Goal: Task Accomplishment & Management: Use online tool/utility

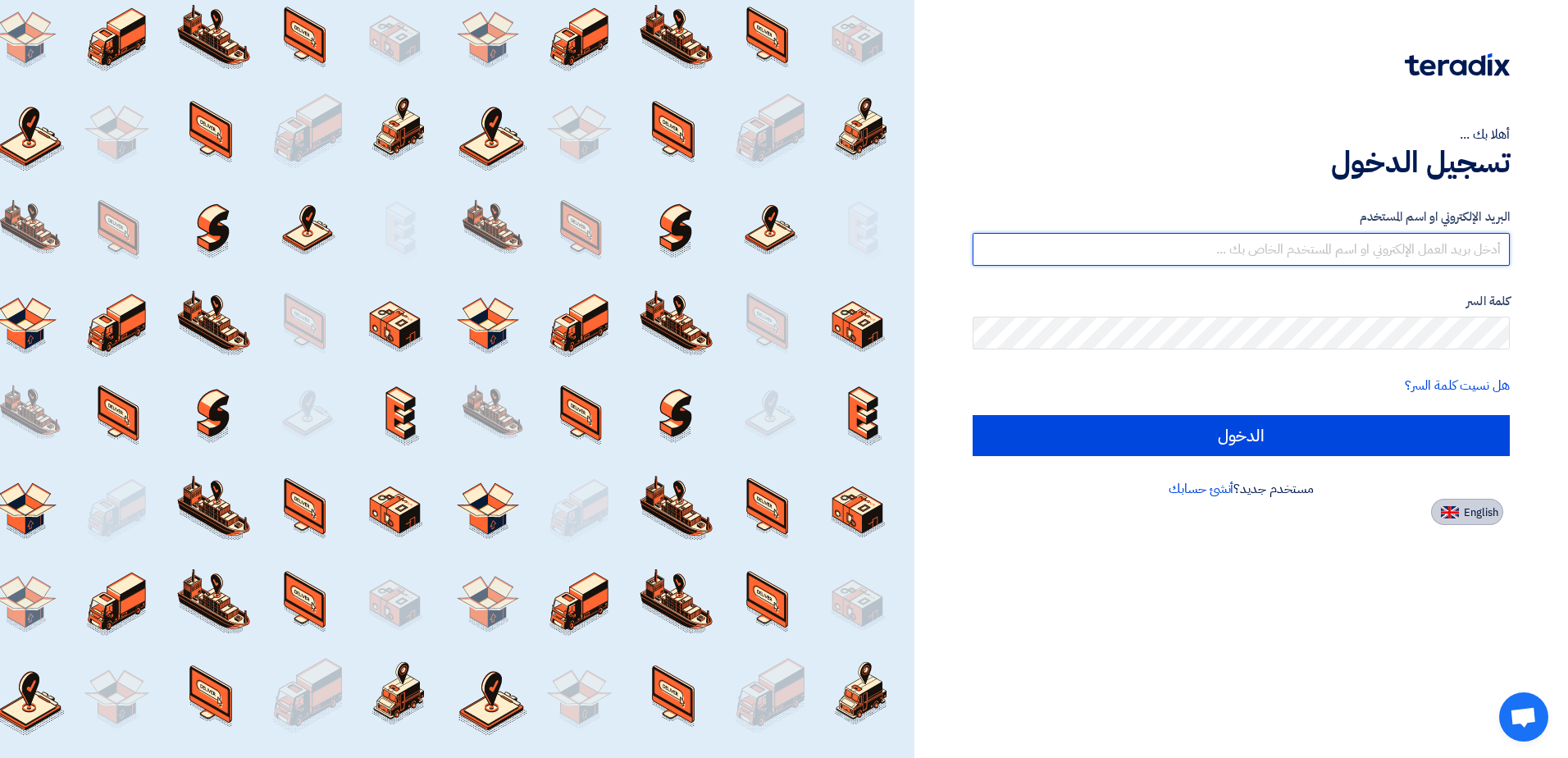
type input "[EMAIL_ADDRESS][DOMAIN_NAME]"
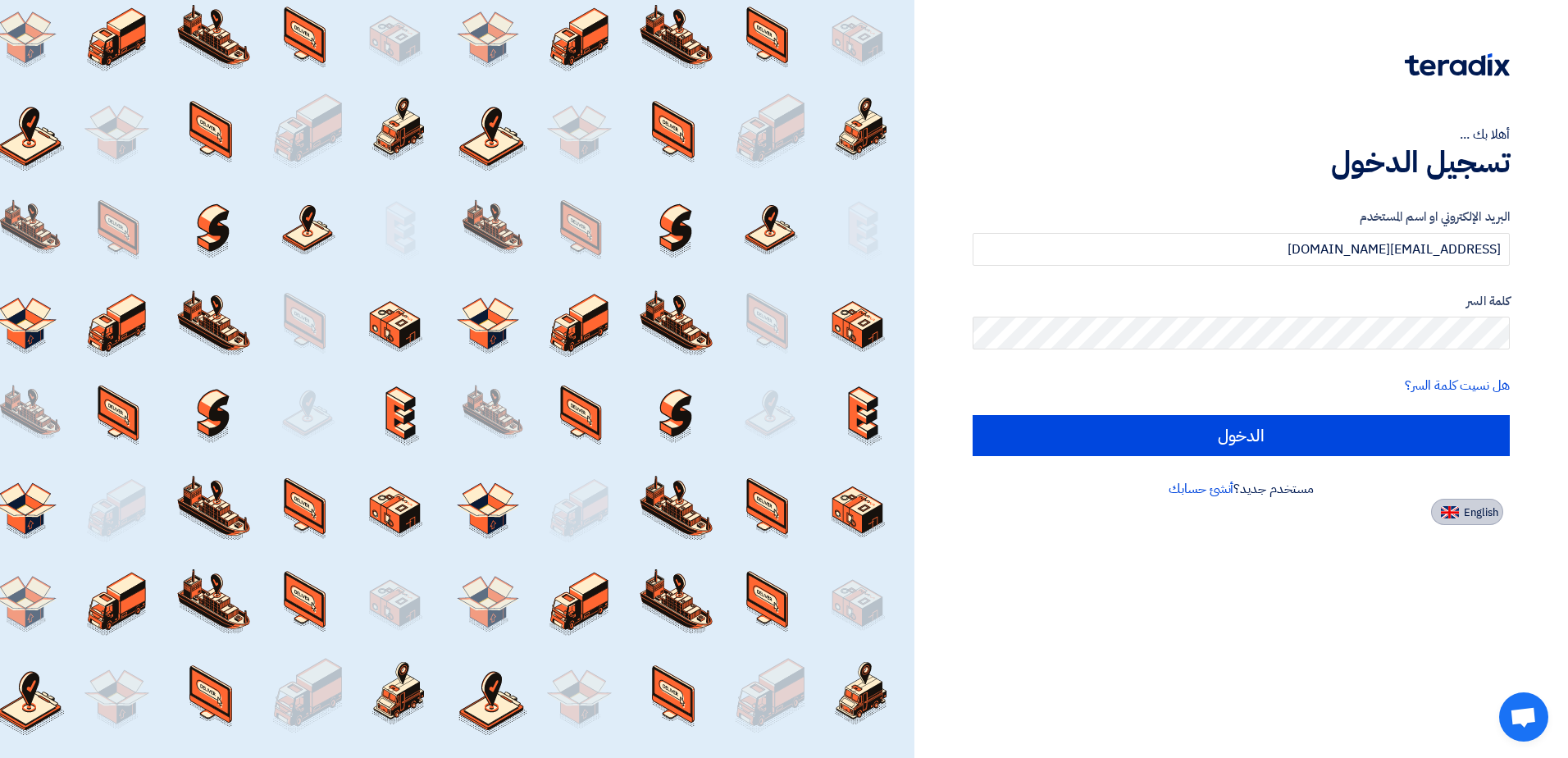
click at [1469, 511] on span "English" at bounding box center [1480, 512] width 35 height 12
type input "Sign in"
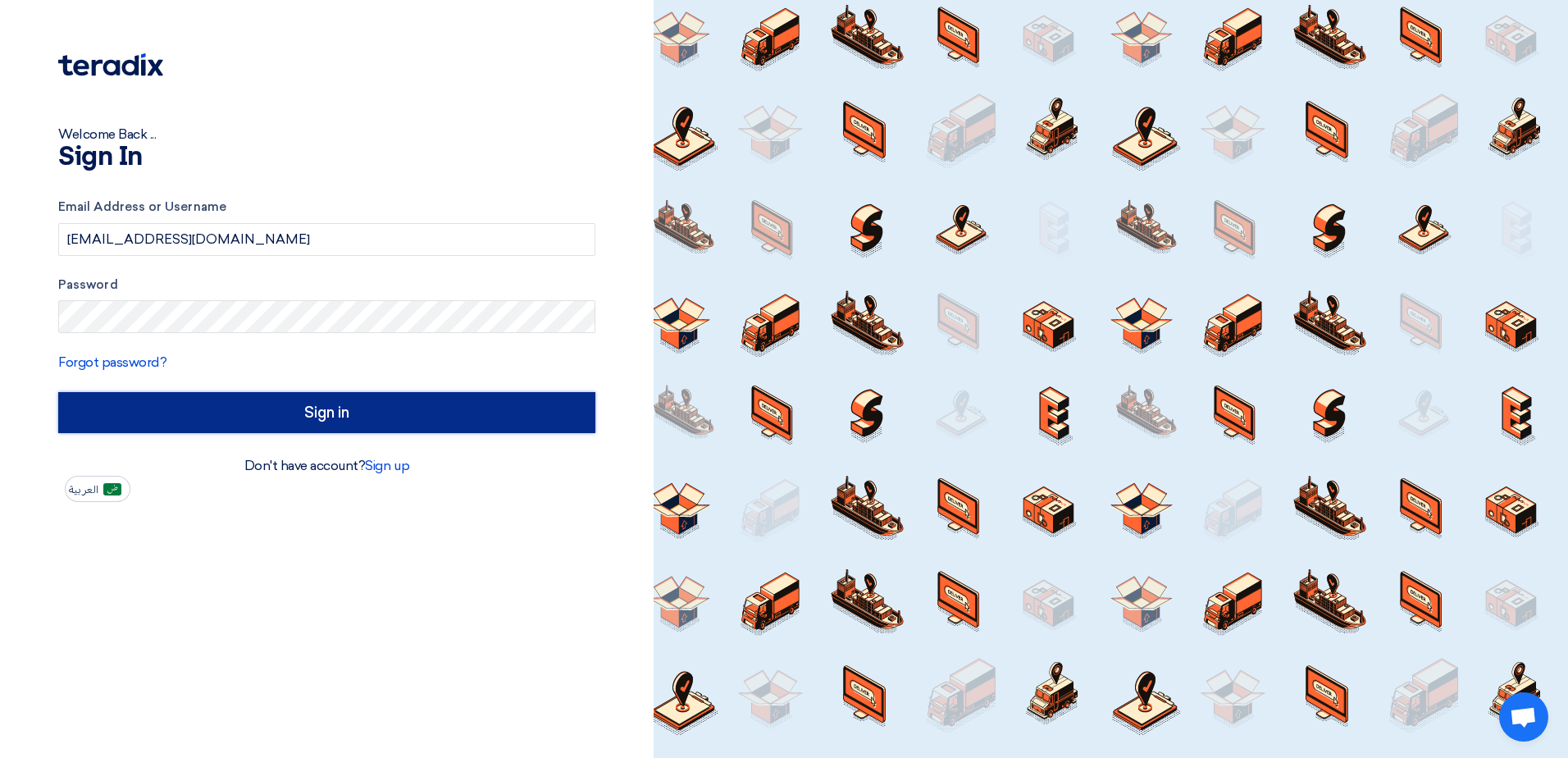
click at [318, 412] on input "Sign in" at bounding box center [327, 412] width 537 height 41
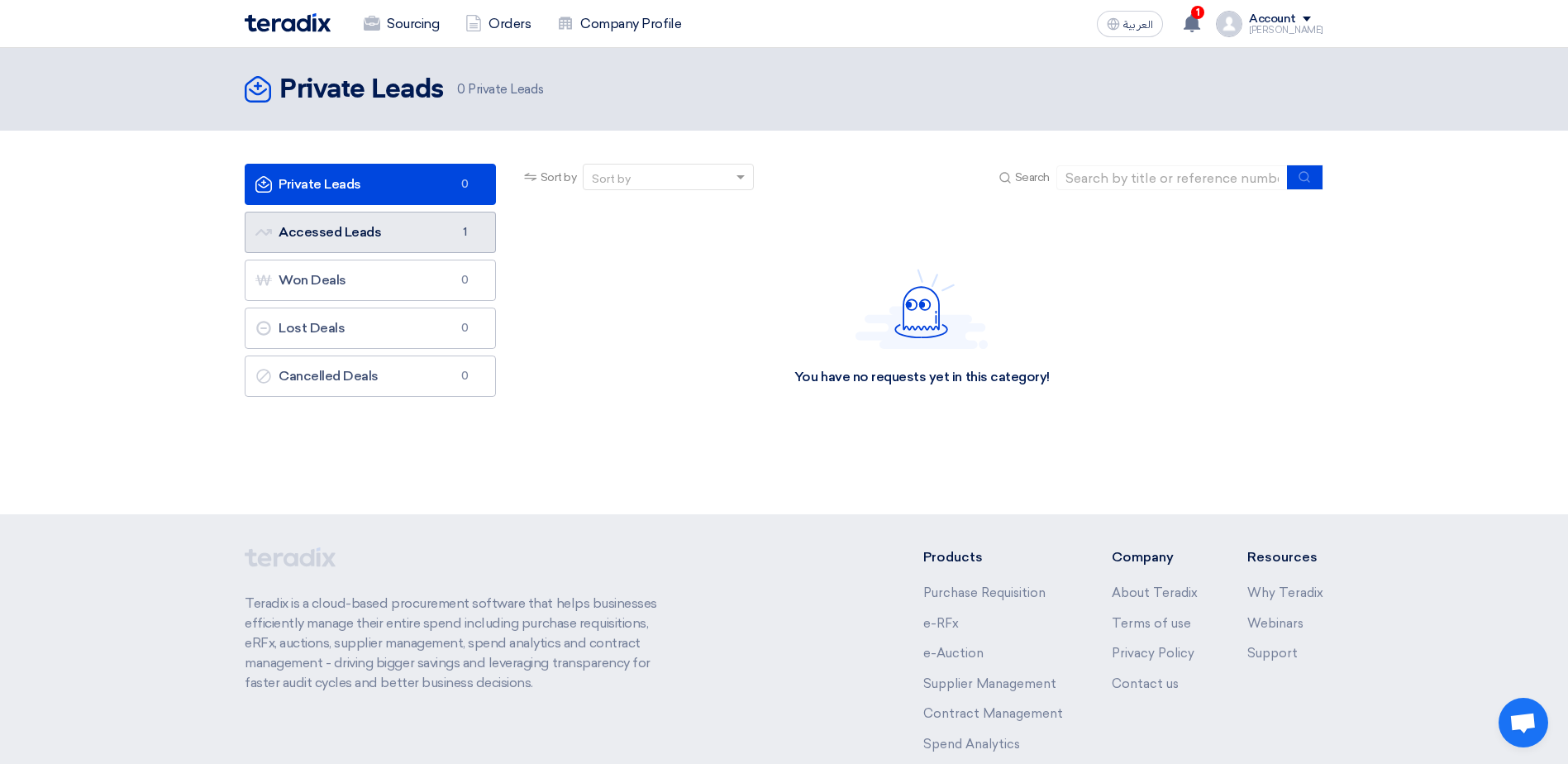
click at [449, 236] on link "Accessed Leads Accessed Leads 1" at bounding box center [370, 232] width 251 height 42
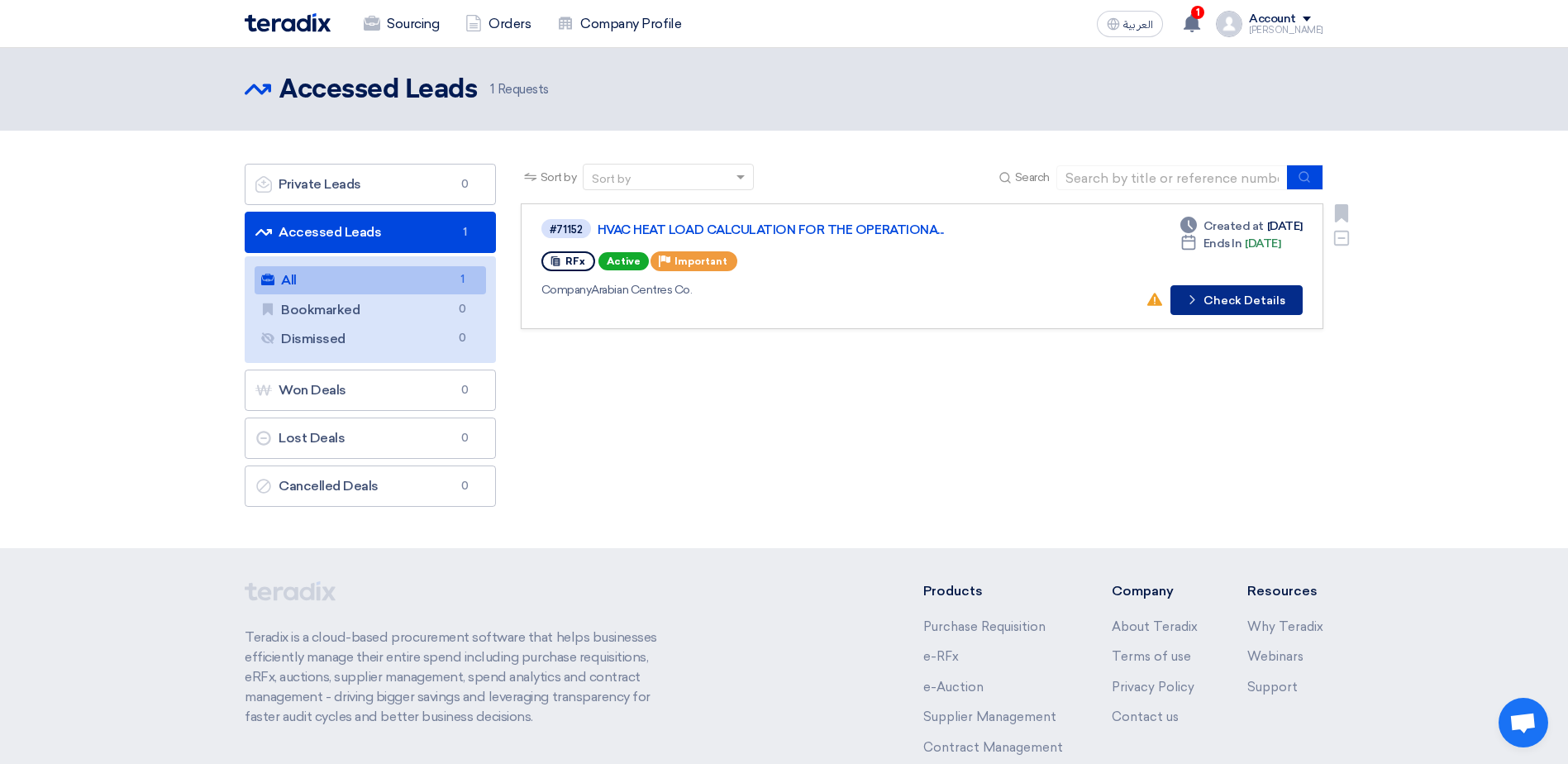
click at [1204, 297] on button "Check details Check Details" at bounding box center [1236, 300] width 132 height 30
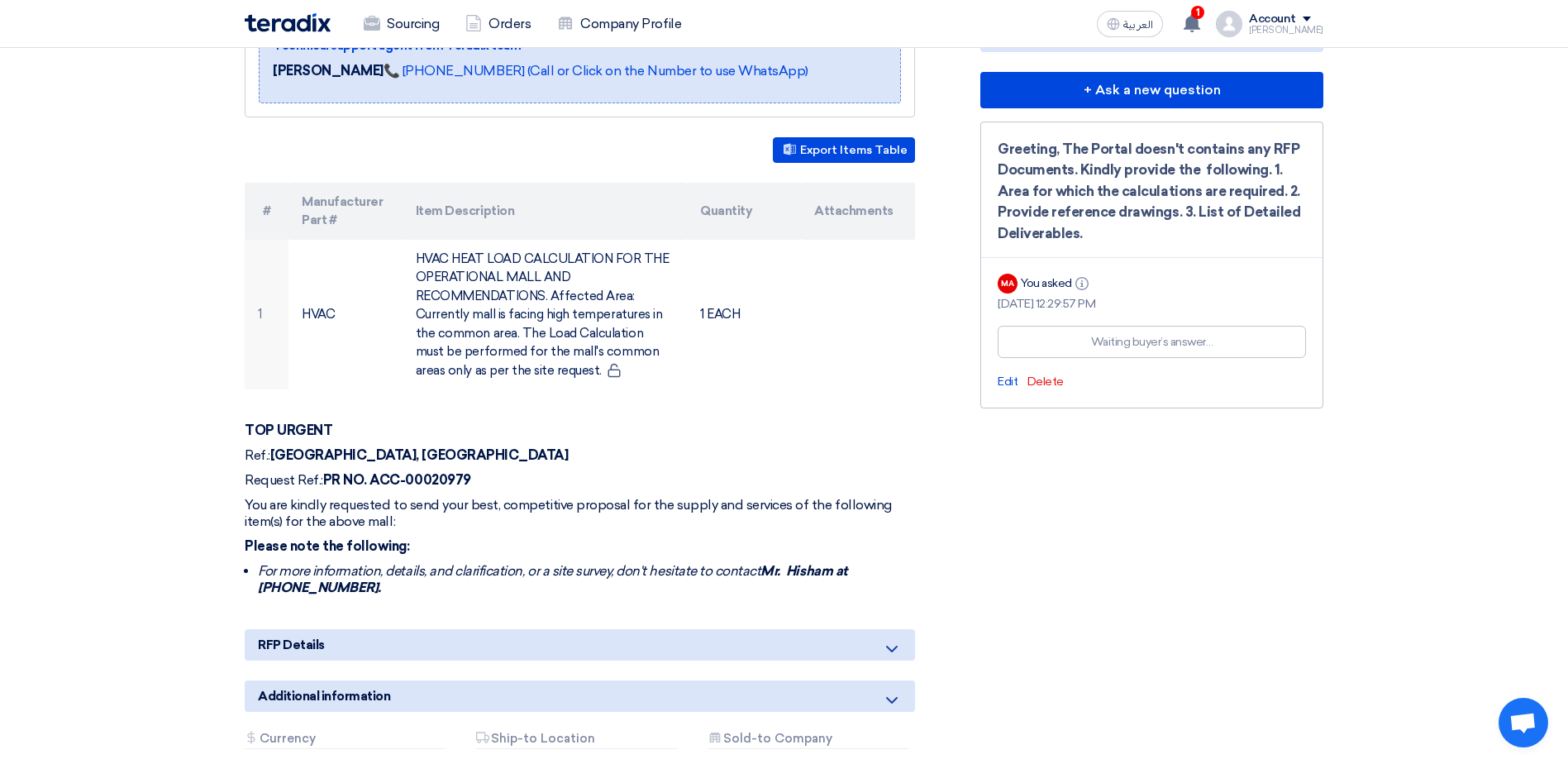
scroll to position [496, 0]
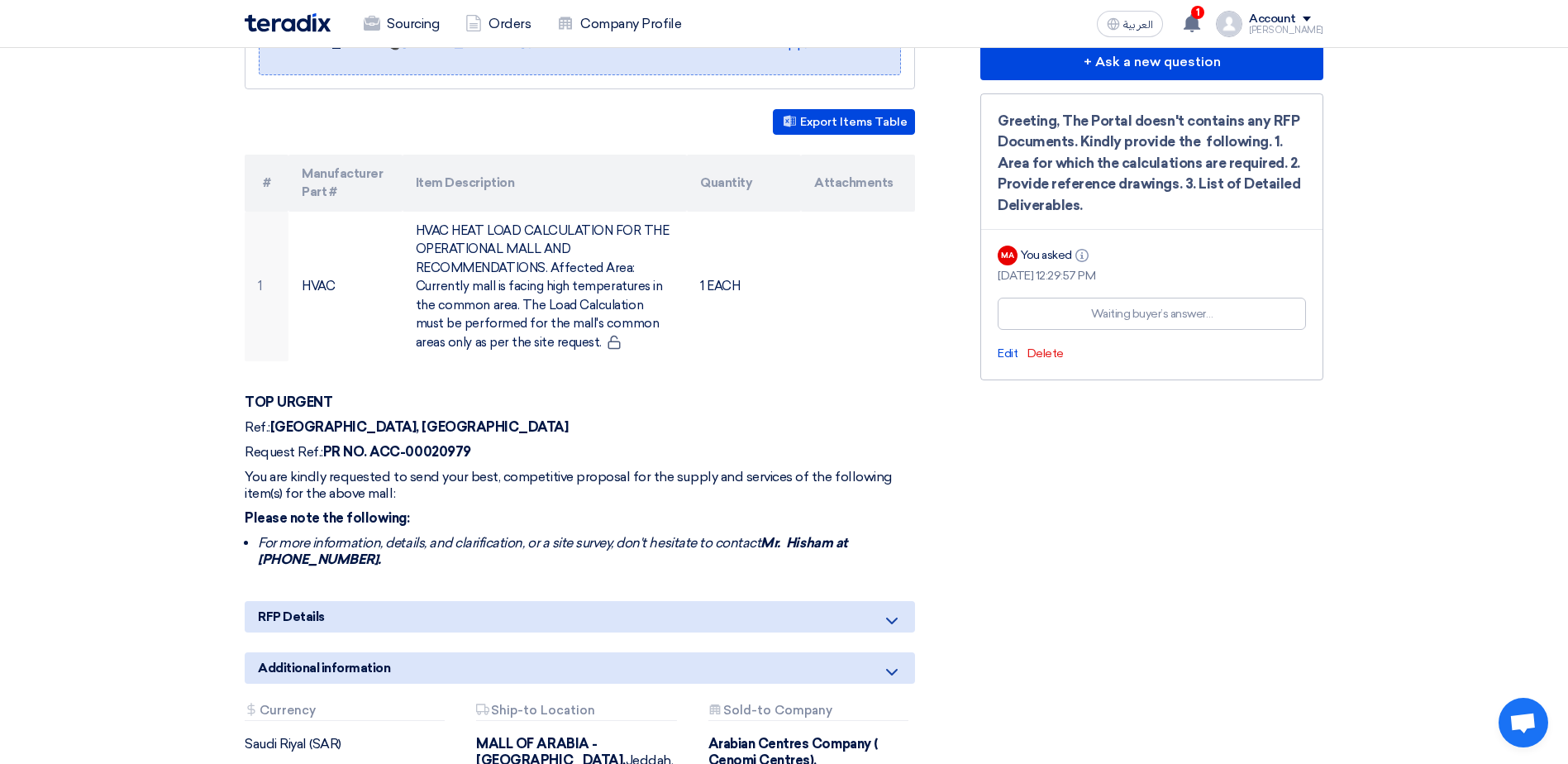
click at [881, 601] on div "RFP Details" at bounding box center [580, 616] width 670 height 31
click at [892, 617] on use at bounding box center [892, 620] width 12 height 7
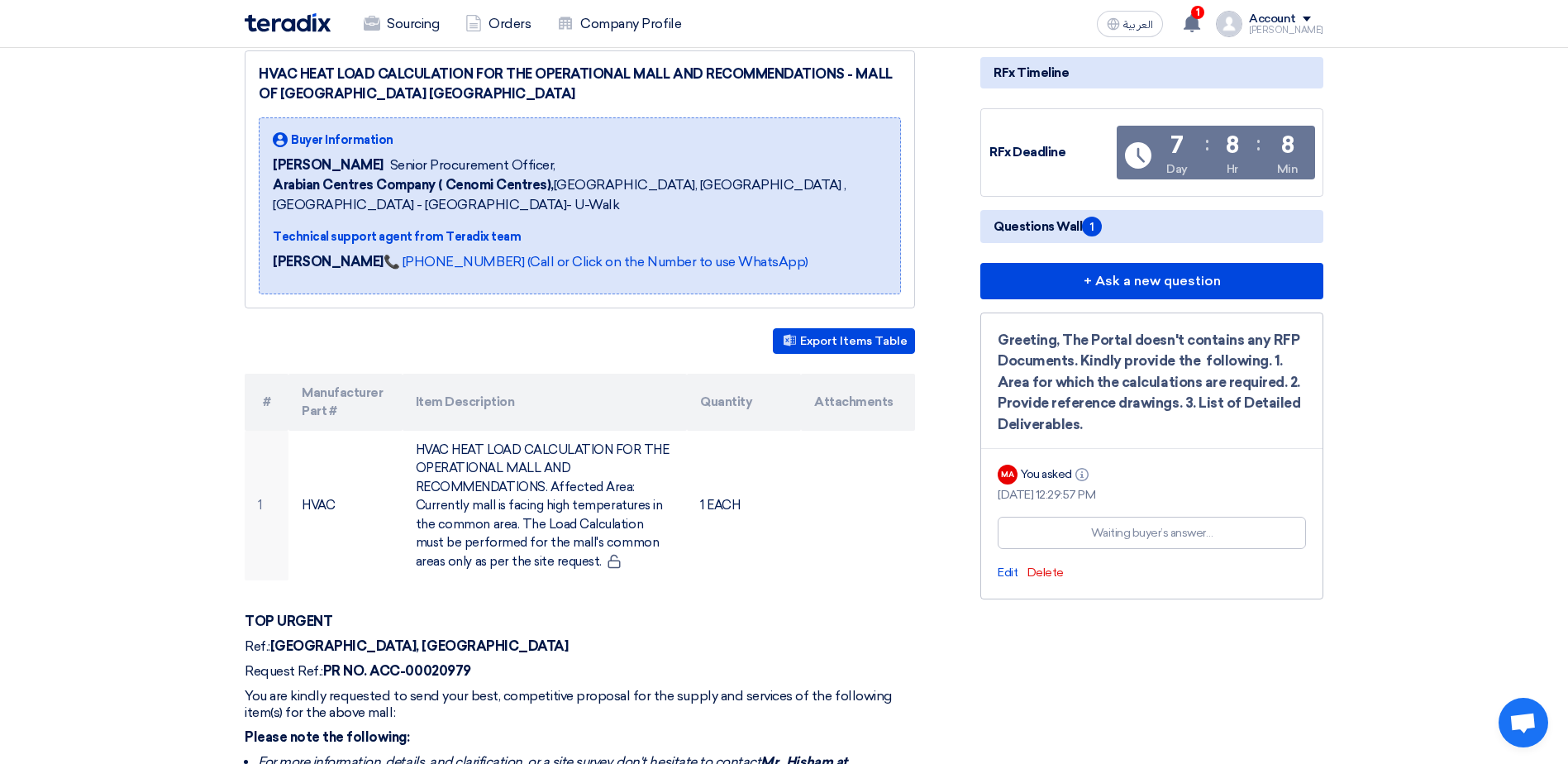
scroll to position [248, 0]
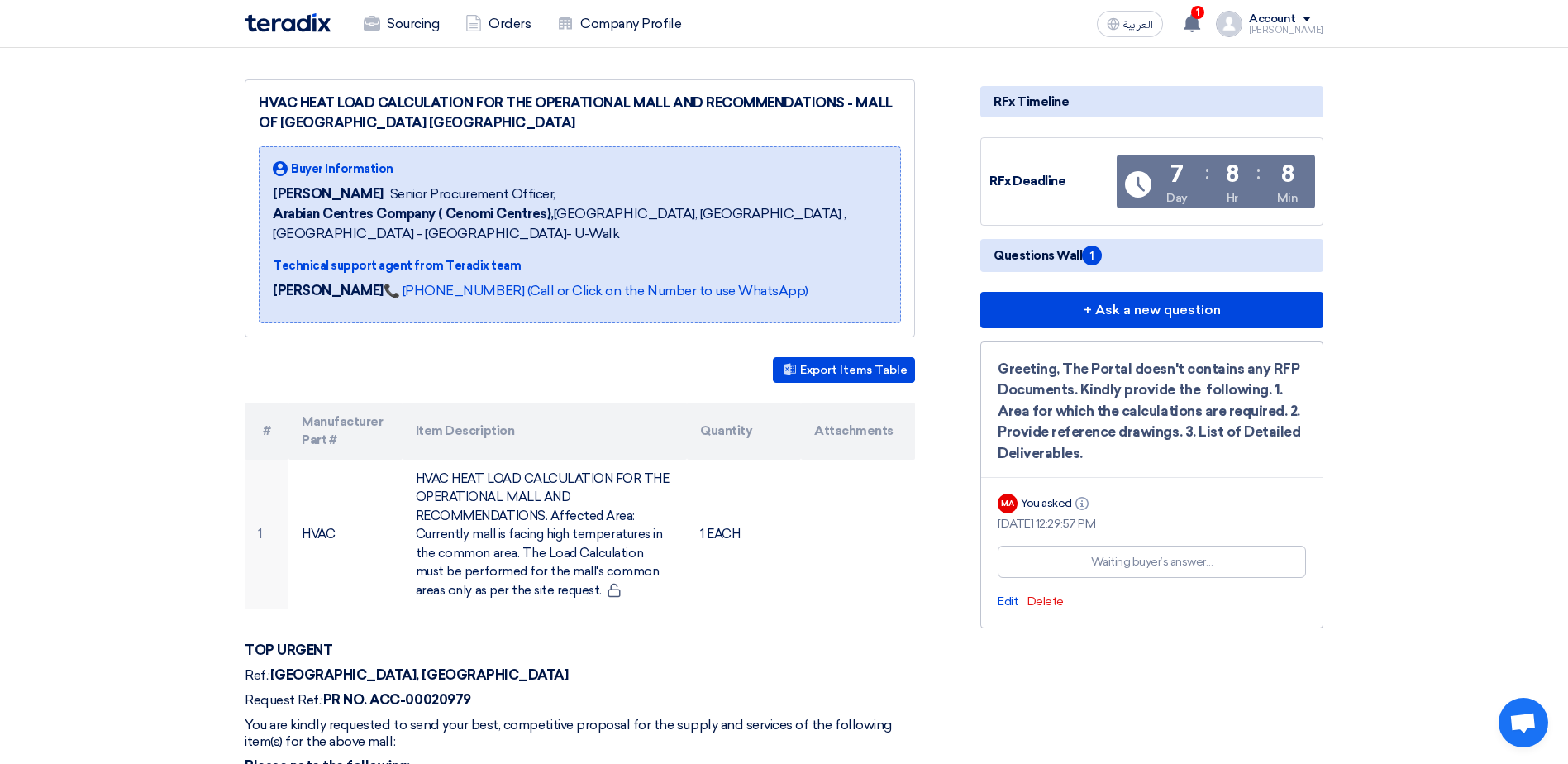
click at [1074, 246] on span "Questions Wall 1" at bounding box center [1048, 255] width 109 height 19
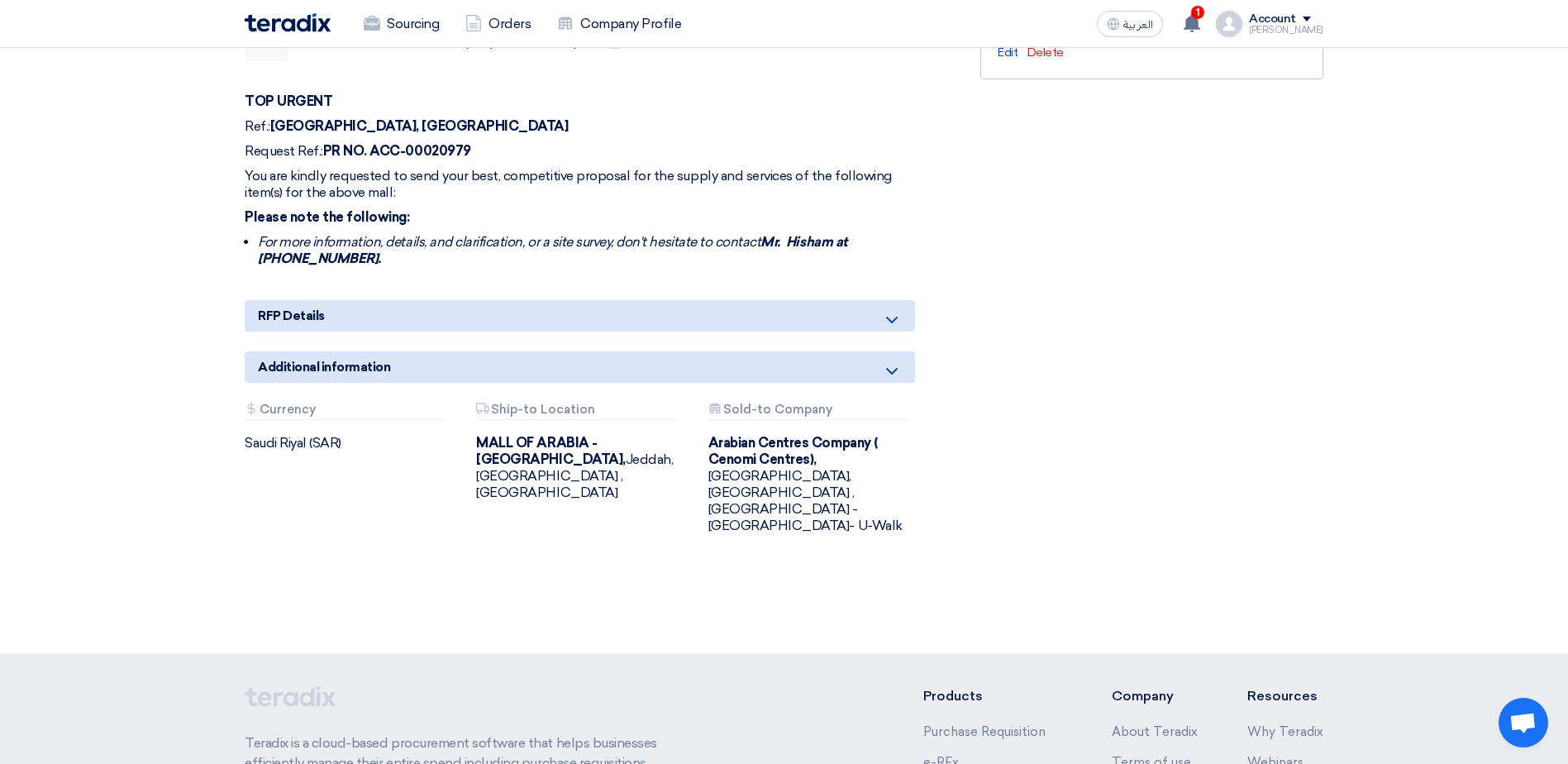
scroll to position [826, 0]
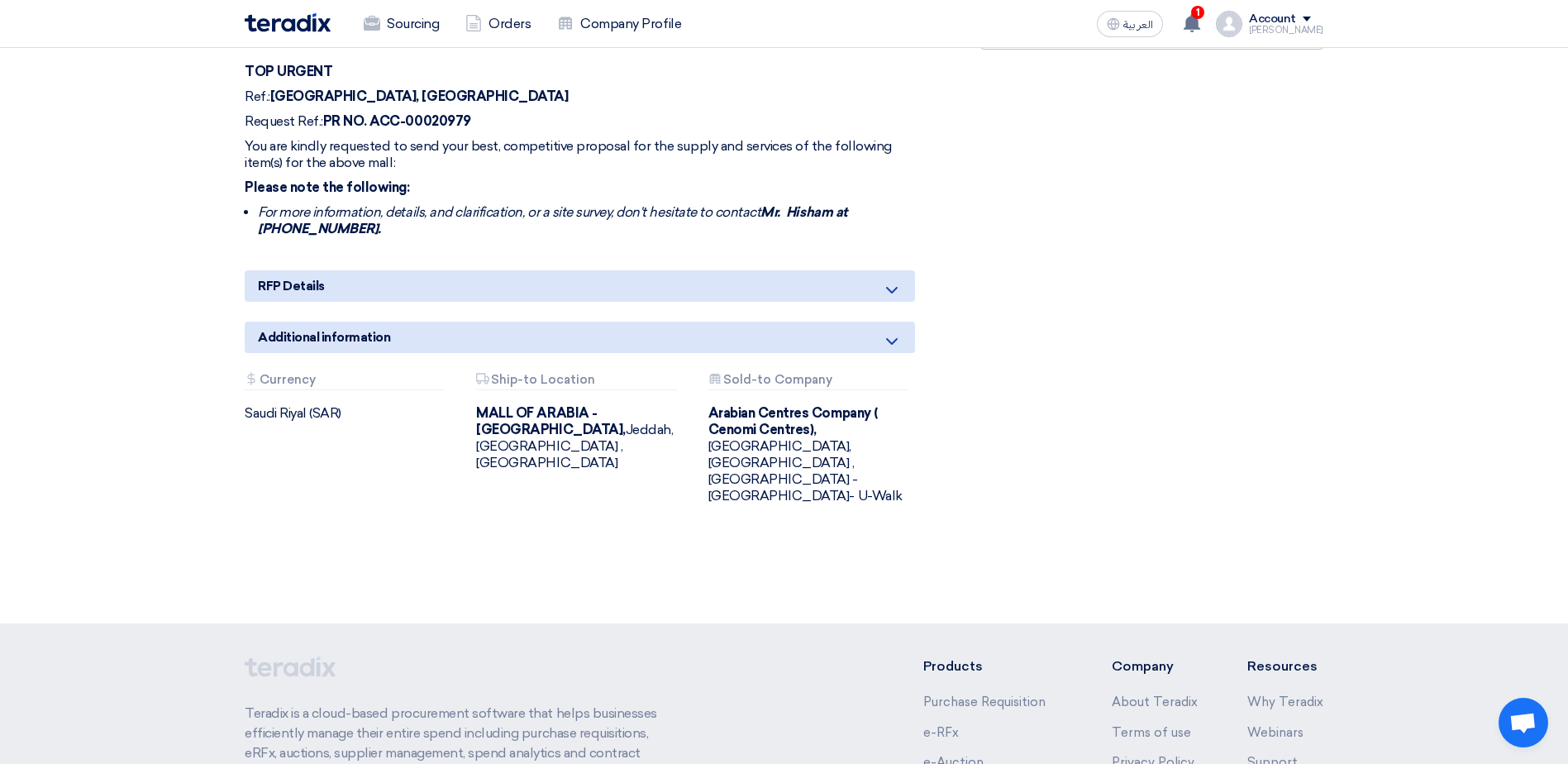
click at [724, 321] on div "Additional information" at bounding box center [580, 337] width 670 height 31
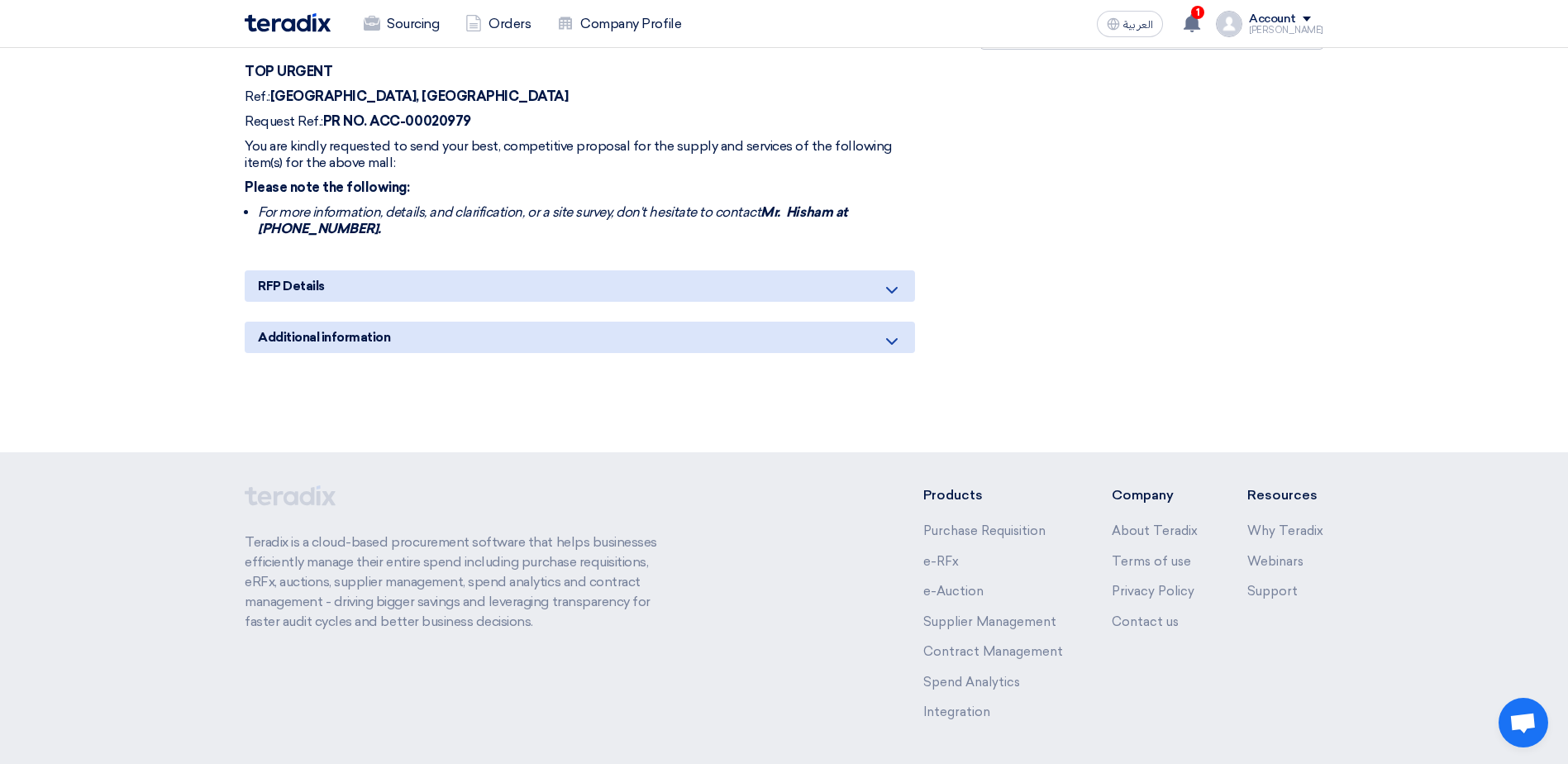
click at [724, 321] on div "Additional information" at bounding box center [580, 337] width 670 height 31
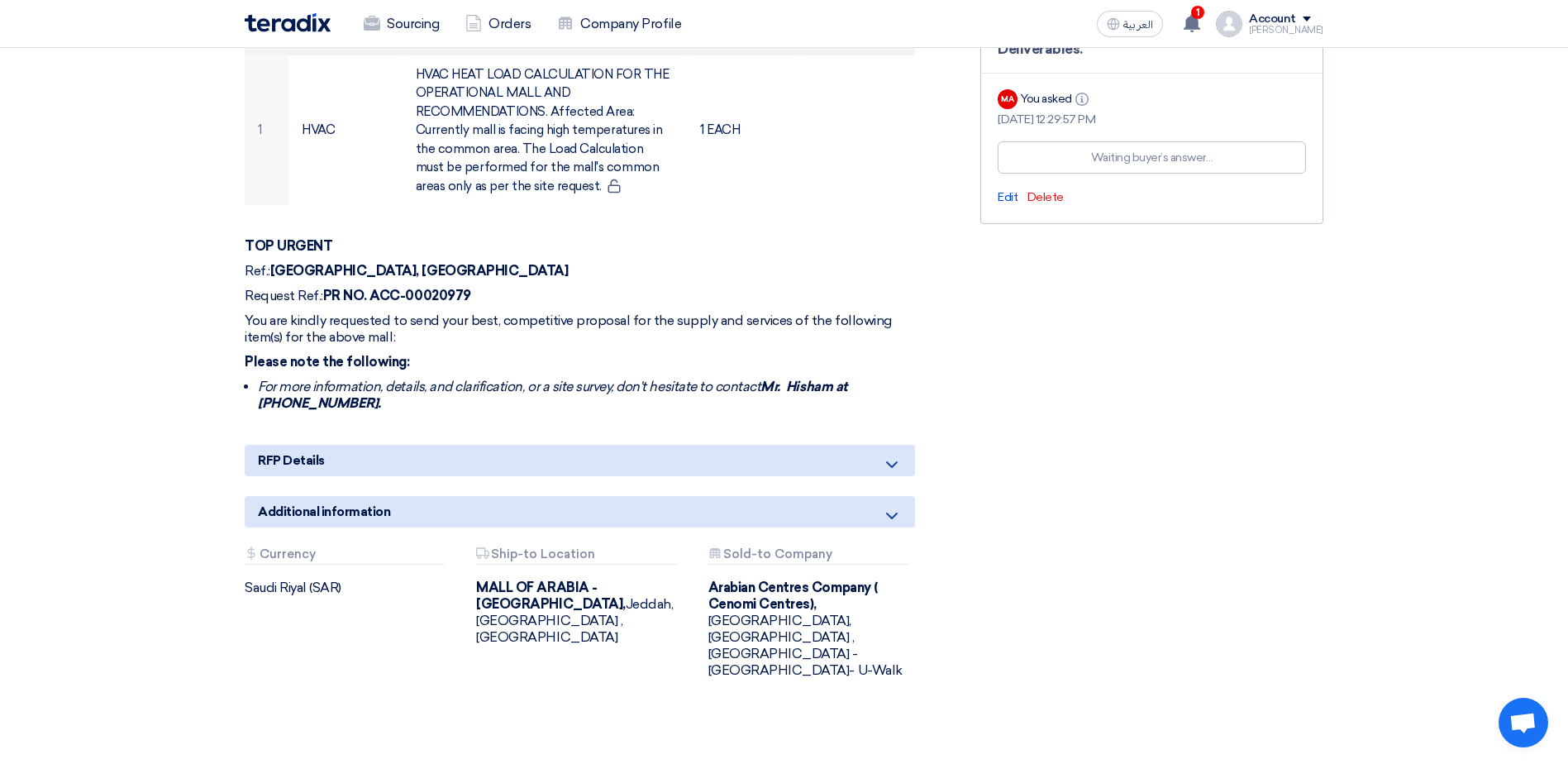
scroll to position [661, 0]
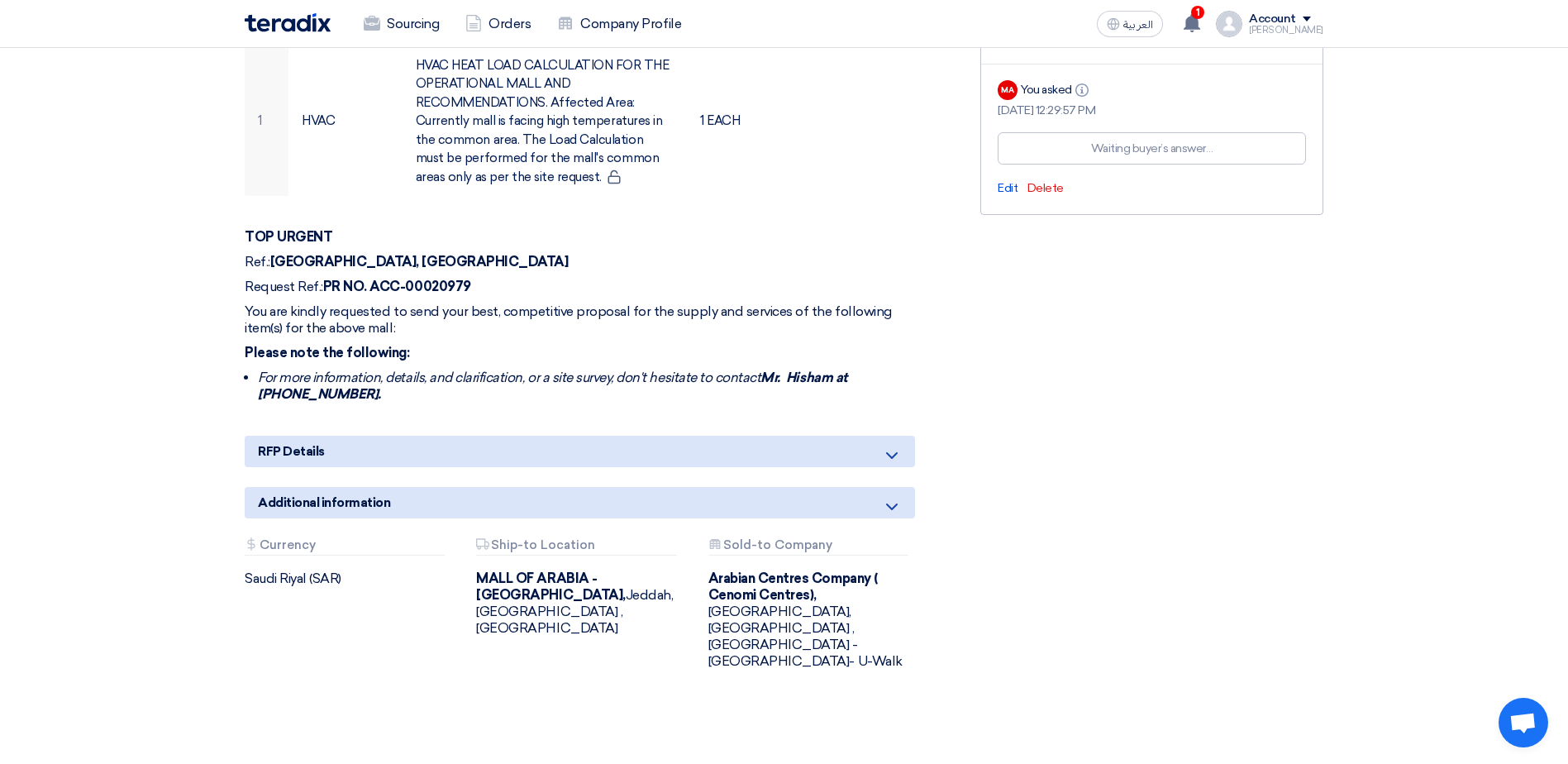
click at [892, 446] on icon at bounding box center [891, 455] width 19 height 19
click at [898, 497] on icon at bounding box center [891, 507] width 19 height 19
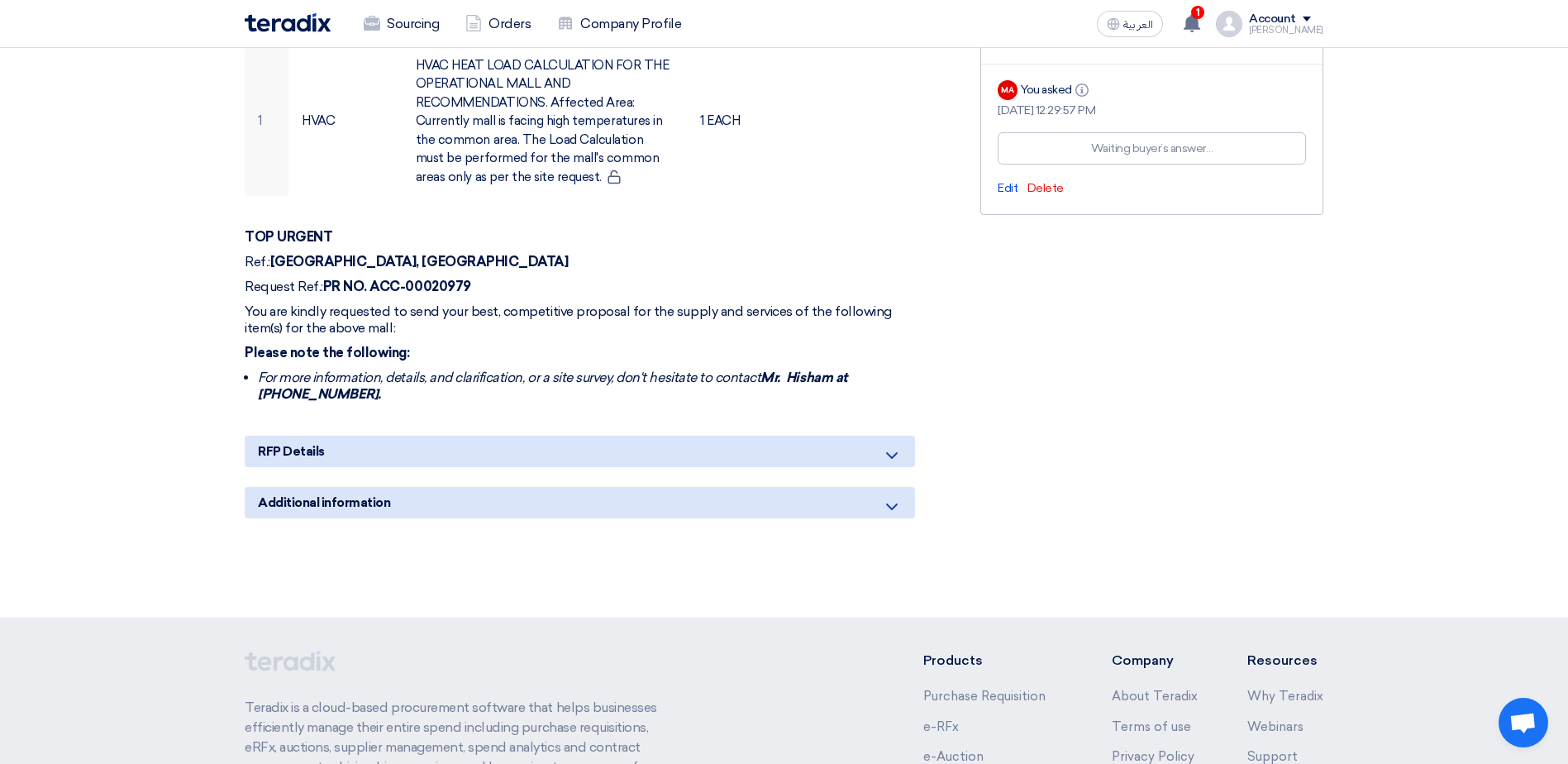
click at [897, 497] on icon at bounding box center [891, 507] width 19 height 19
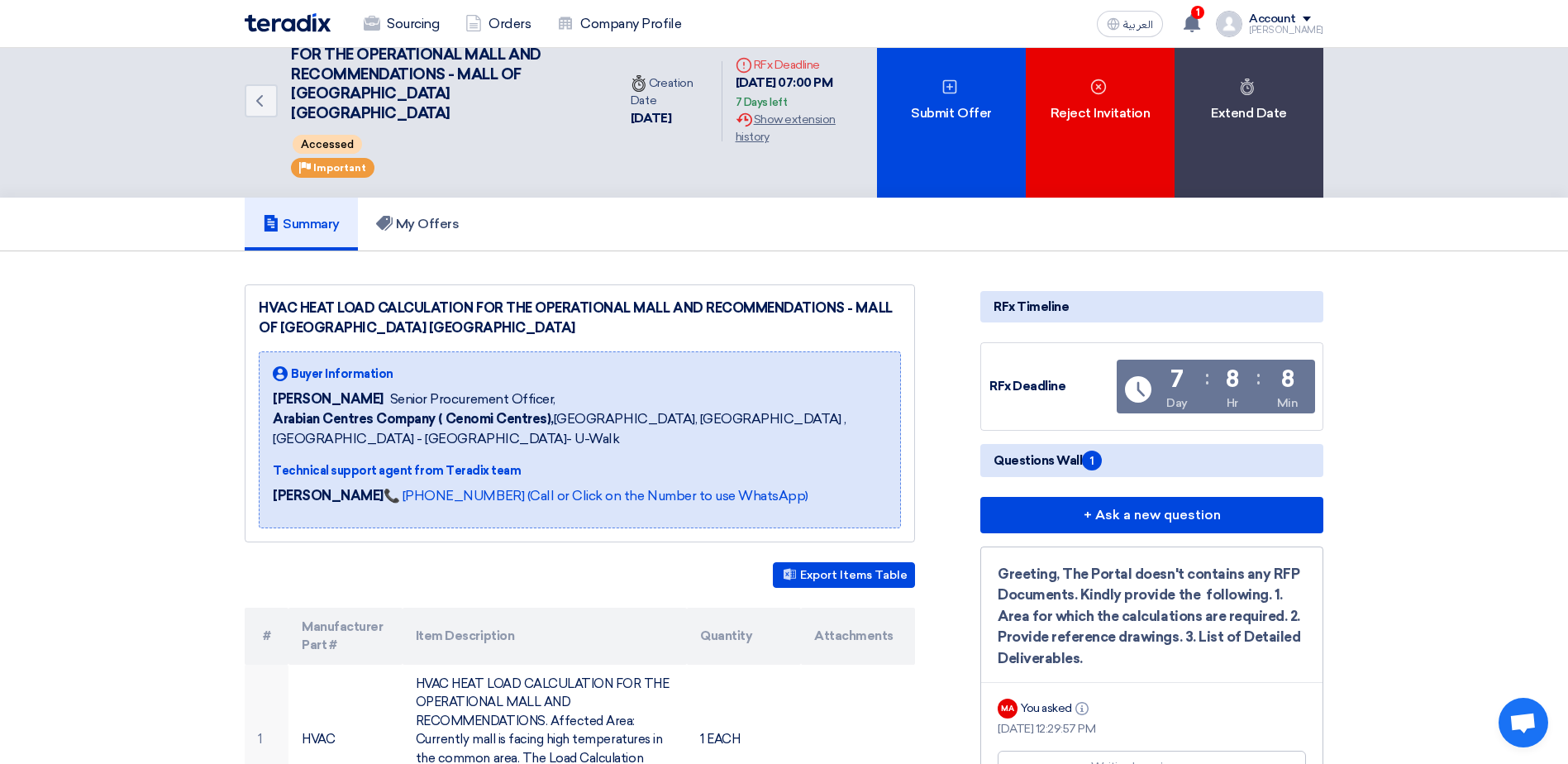
scroll to position [0, 0]
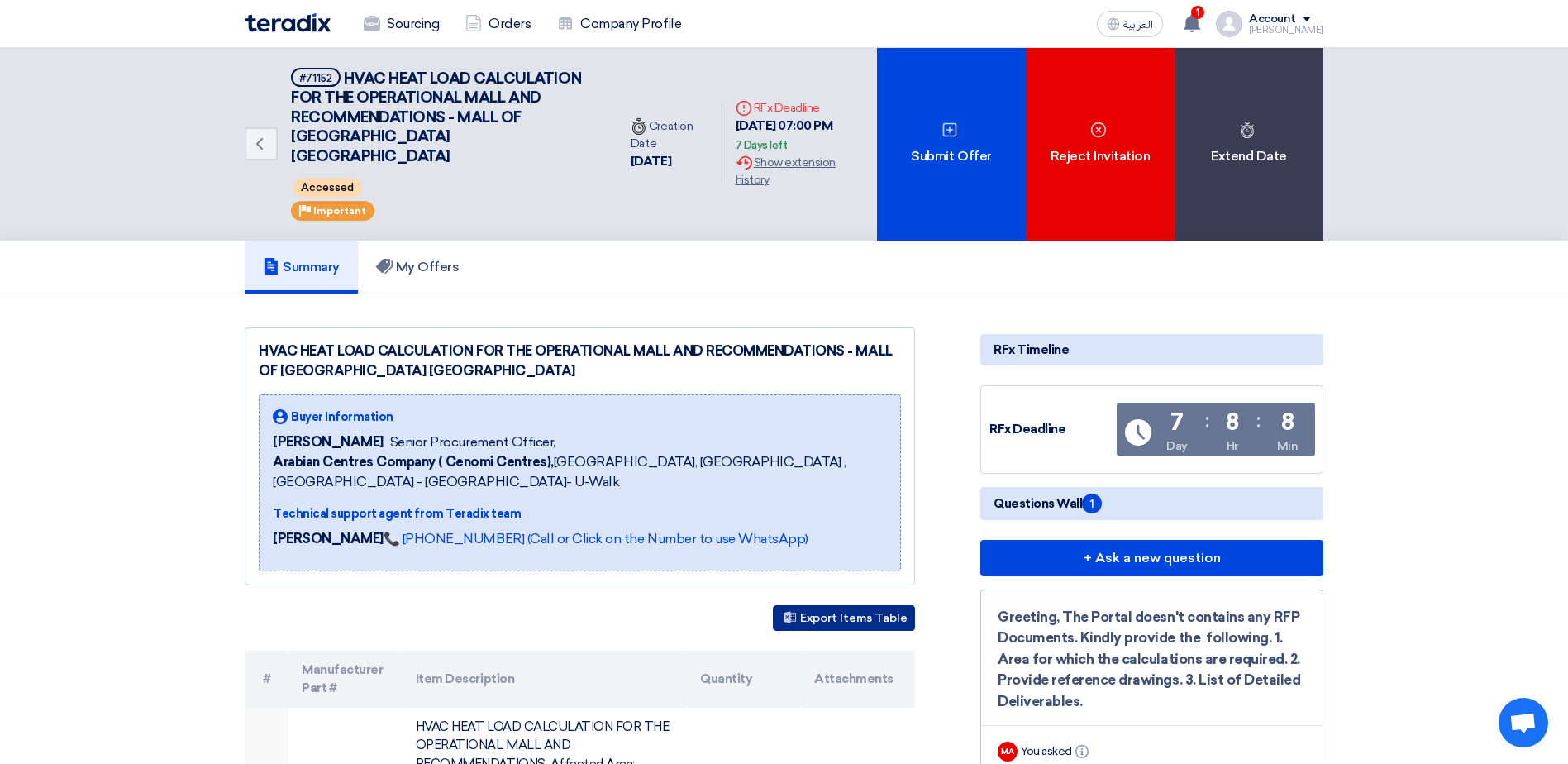
click at [868, 605] on button "Export Items Table" at bounding box center [844, 617] width 142 height 25
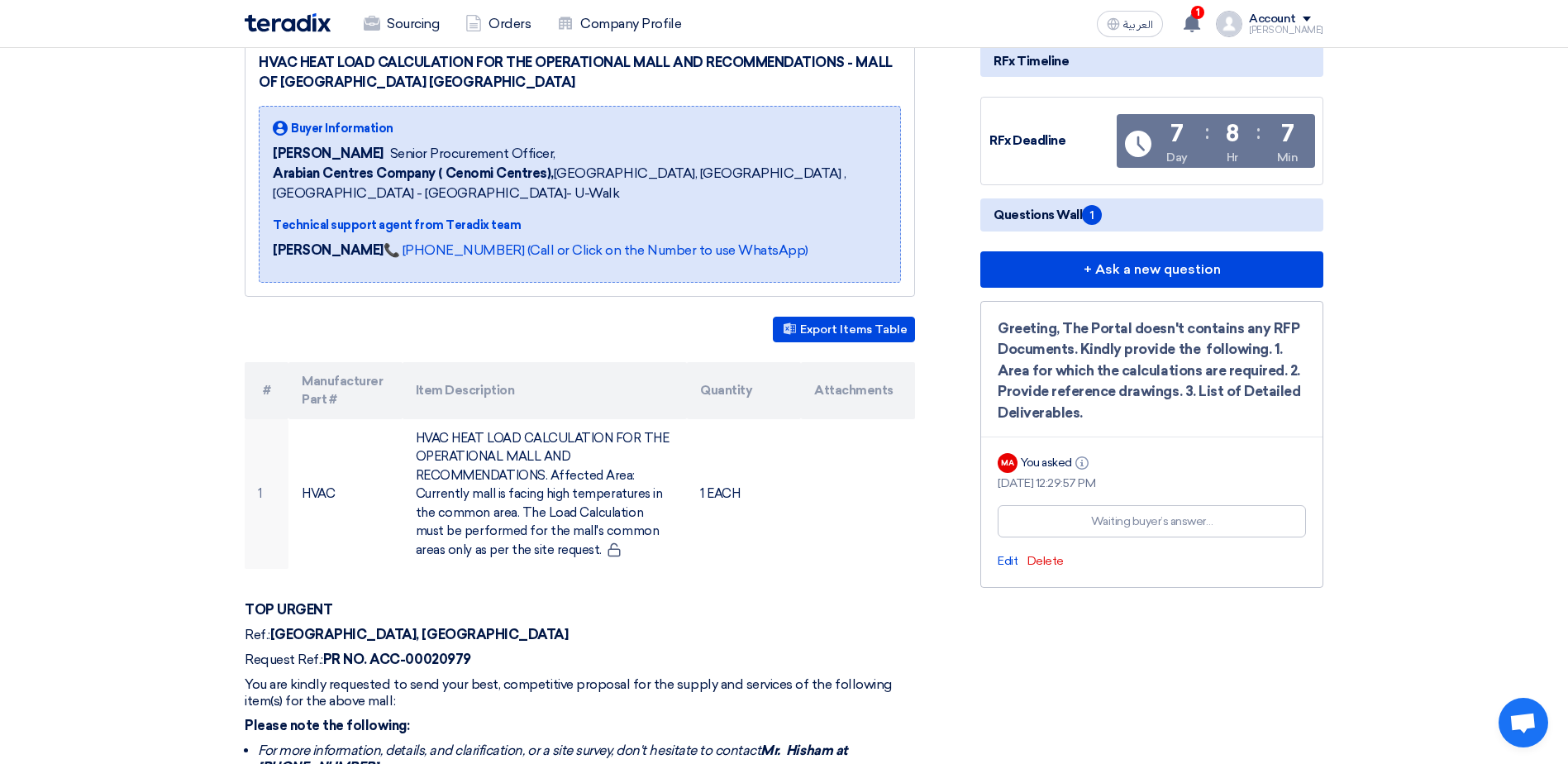
scroll to position [330, 0]
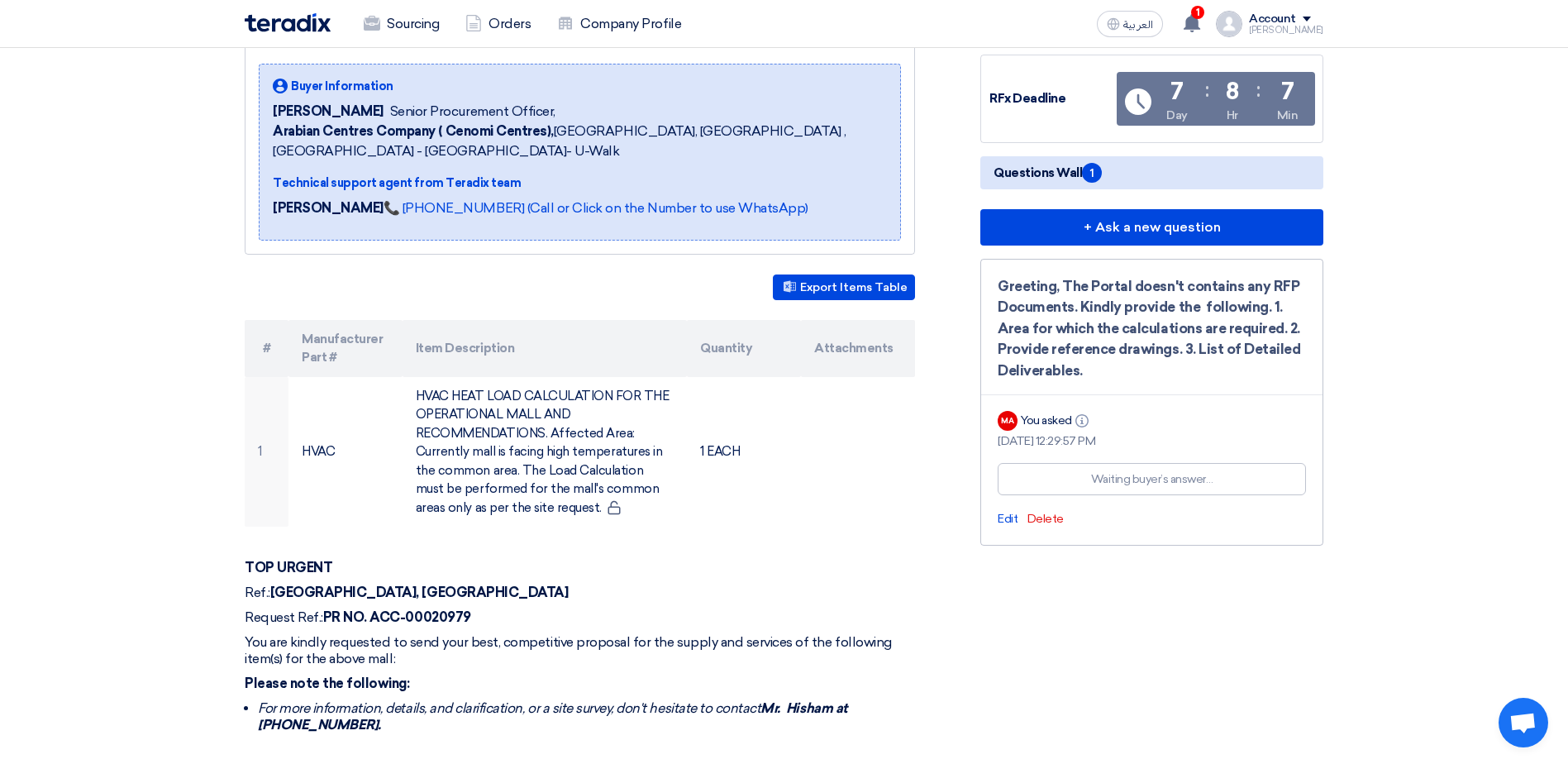
click at [1186, 470] on div "Waiting buyer’s answer…" at bounding box center [1152, 479] width 122 height 17
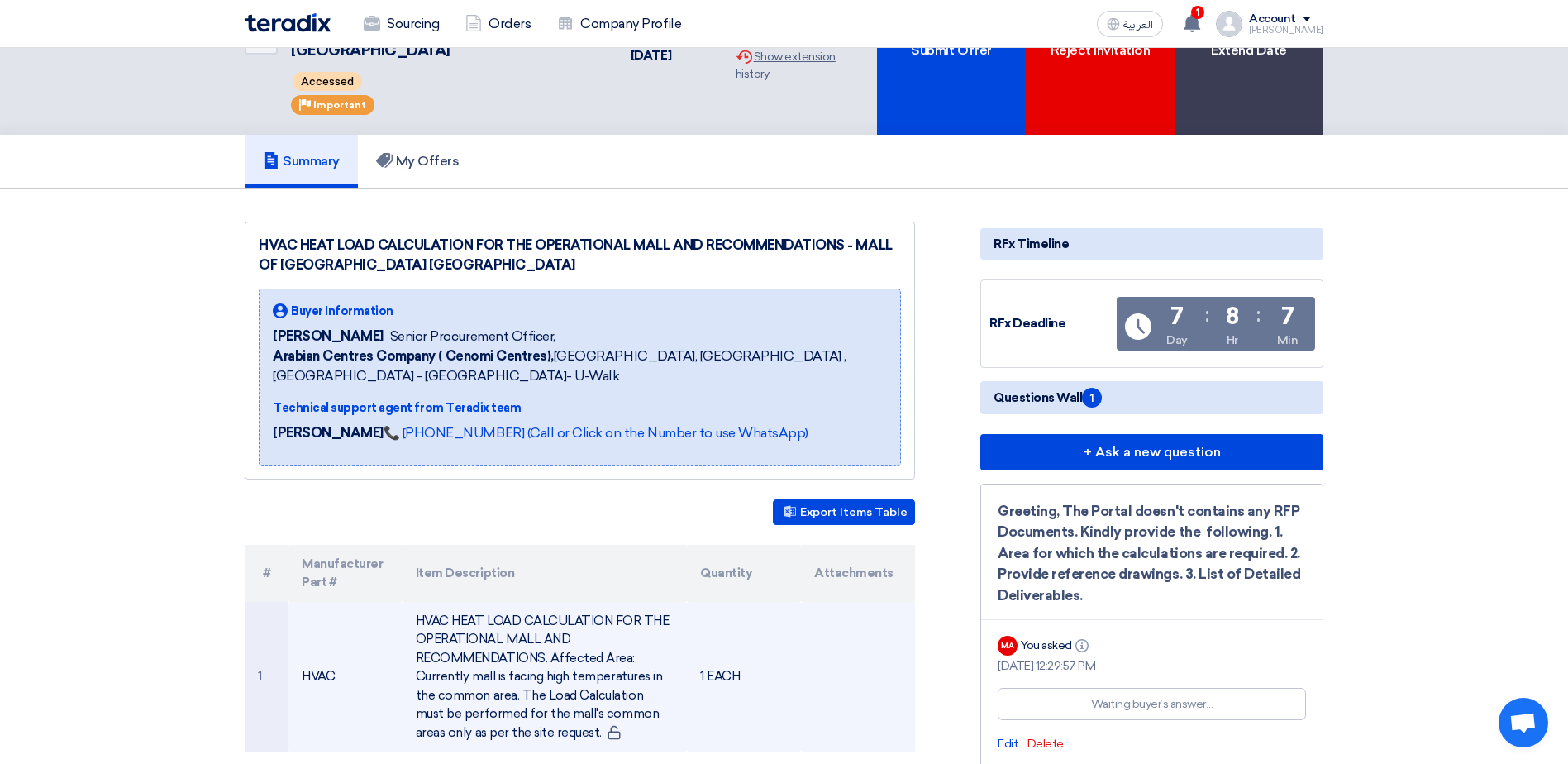
scroll to position [0, 0]
